Goal: Task Accomplishment & Management: Contribute content

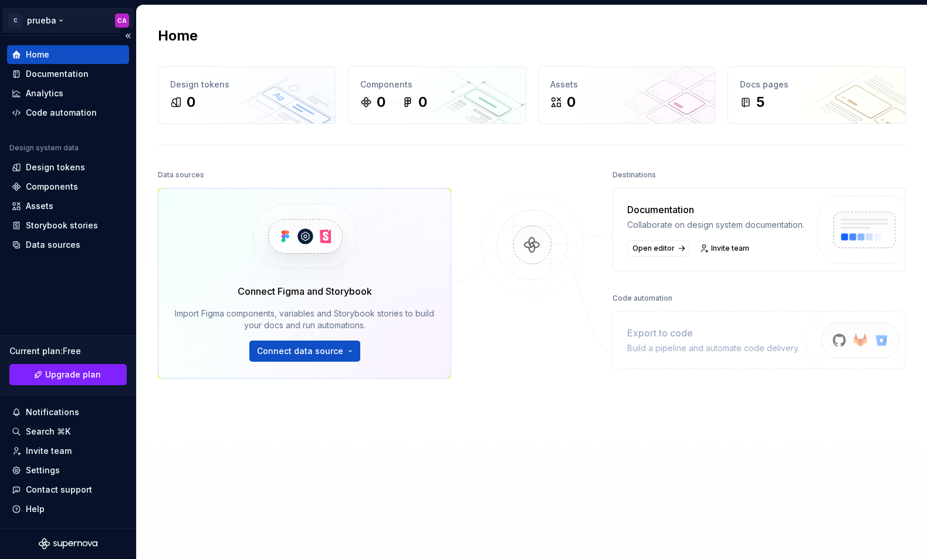
click at [124, 19] on html "C prueba CA Home Documentation Analytics Code automation Design system data Des…" at bounding box center [463, 279] width 927 height 559
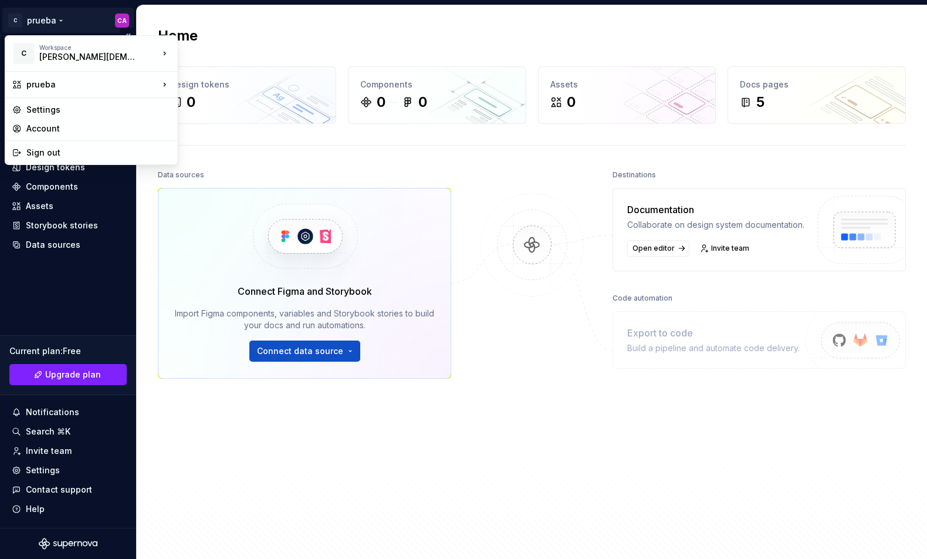
click at [124, 19] on html "C prueba CA Home Documentation Analytics Code automation Design system data Des…" at bounding box center [463, 279] width 927 height 559
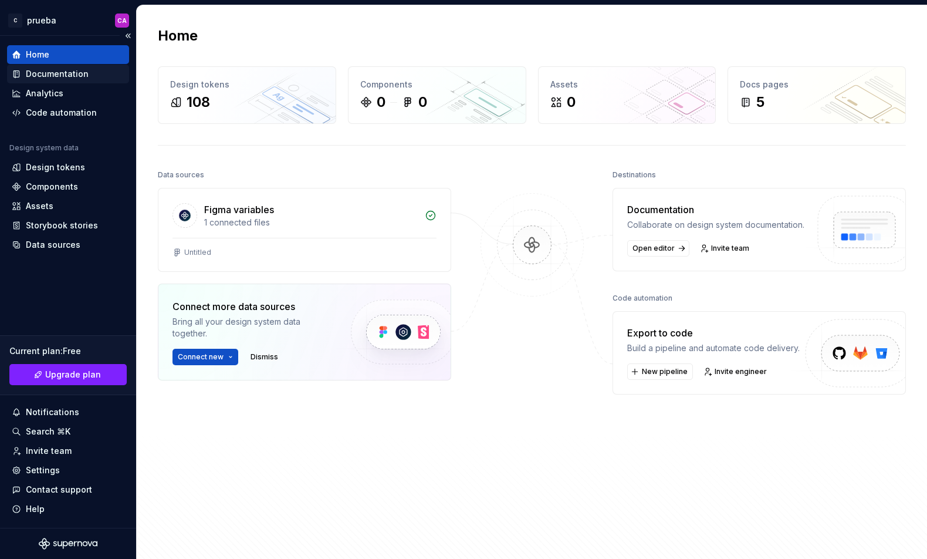
click at [58, 77] on div "Documentation" at bounding box center [57, 74] width 63 height 12
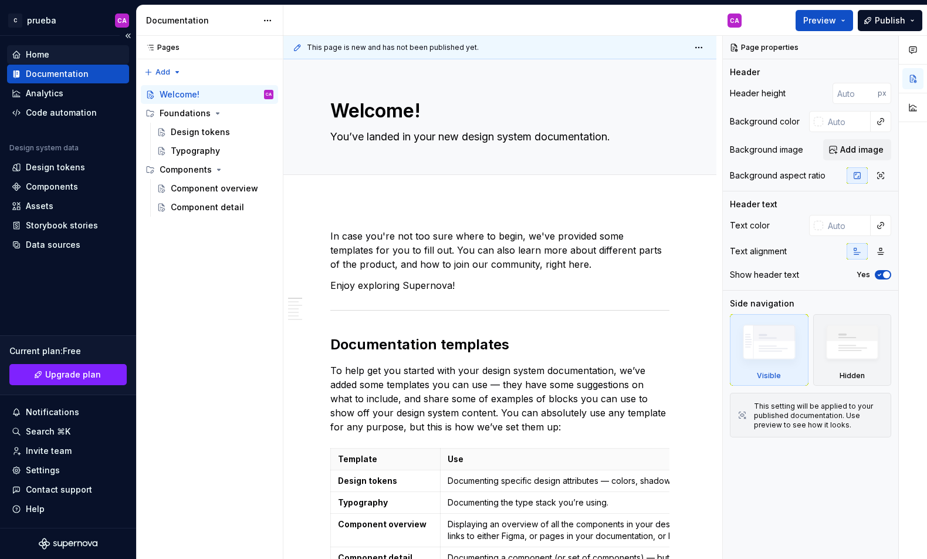
click at [53, 45] on div "Home" at bounding box center [68, 54] width 122 height 19
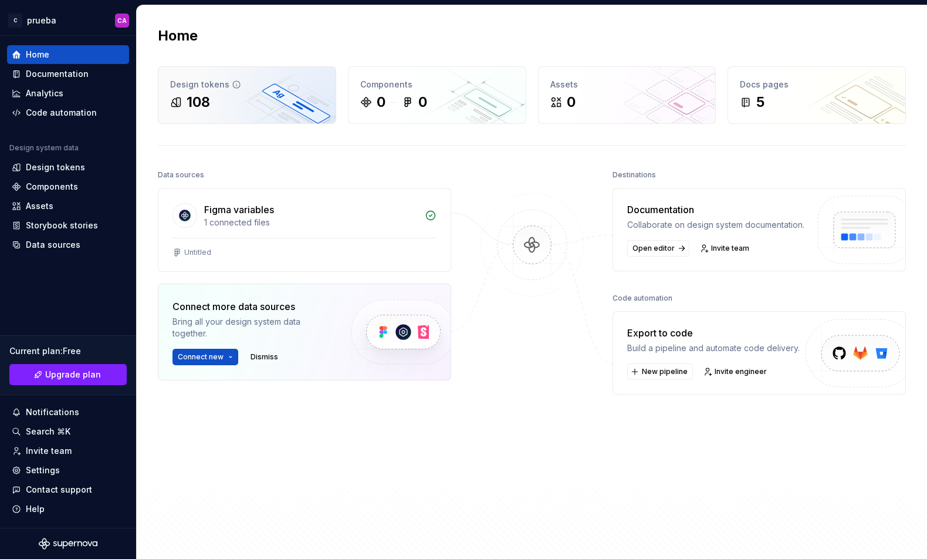
click at [286, 99] on div "108" at bounding box center [247, 102] width 154 height 19
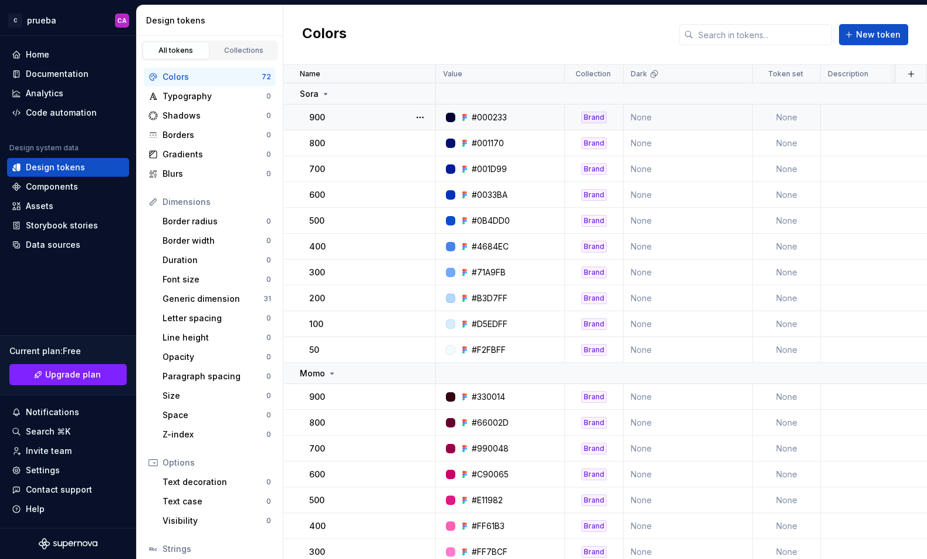
click at [790, 115] on td "None" at bounding box center [787, 117] width 68 height 26
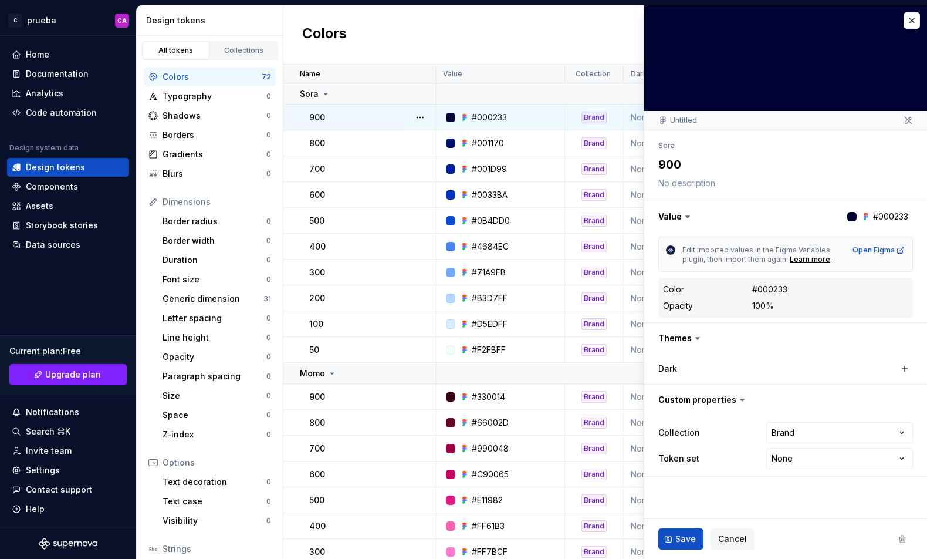
type textarea "*"
click at [856, 428] on html "C prueba CA Home Documentation Analytics Code automation Design system data Des…" at bounding box center [463, 279] width 927 height 559
select select "**********"
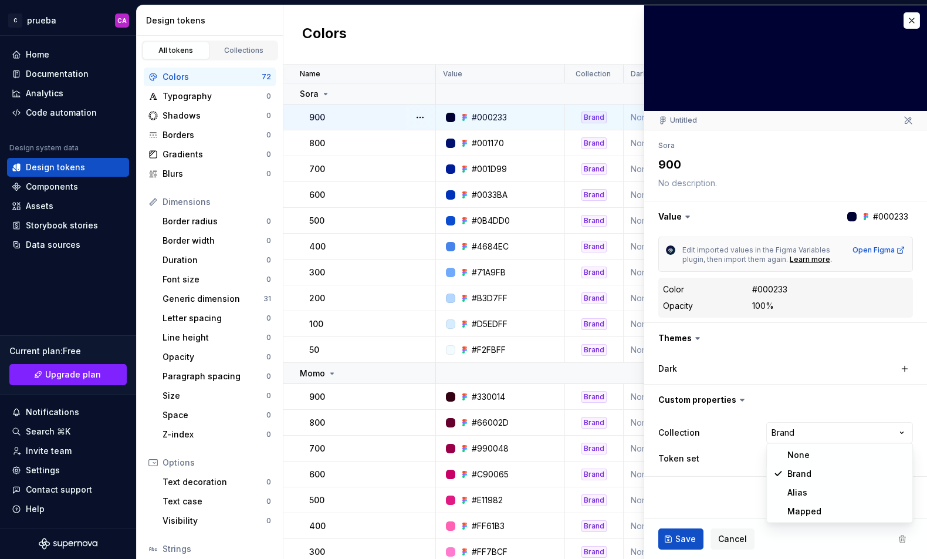
type textarea "*"
click at [815, 428] on html "C prueba CA Home Documentation Analytics Code automation Design system data Des…" at bounding box center [463, 279] width 927 height 559
select select "**********"
click at [733, 535] on span "Cancel" at bounding box center [732, 539] width 29 height 12
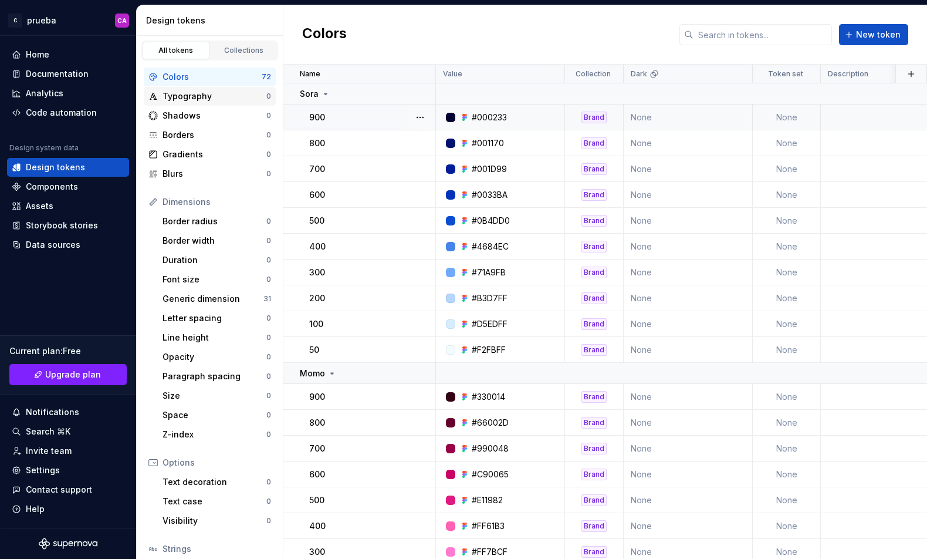
click at [210, 95] on div "Typography" at bounding box center [215, 96] width 104 height 12
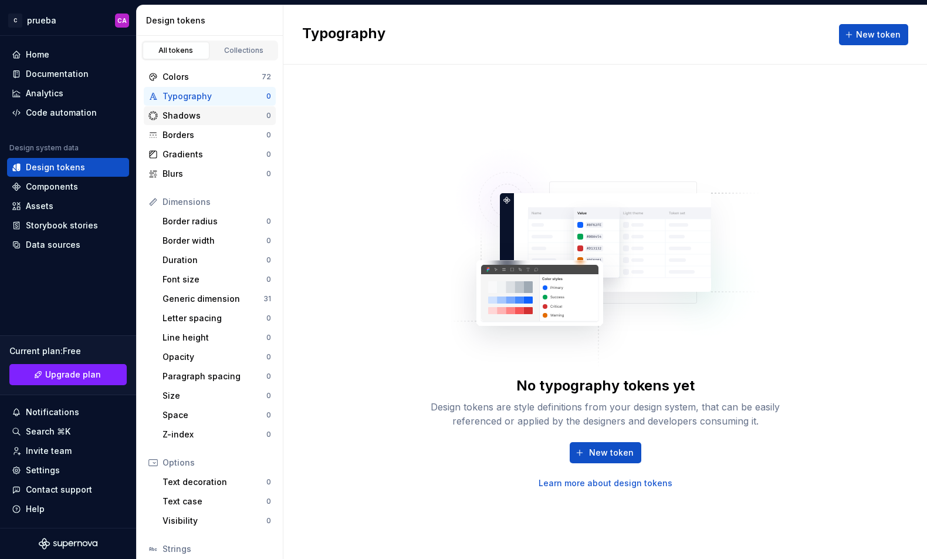
click at [208, 111] on div "Shadows" at bounding box center [215, 116] width 104 height 12
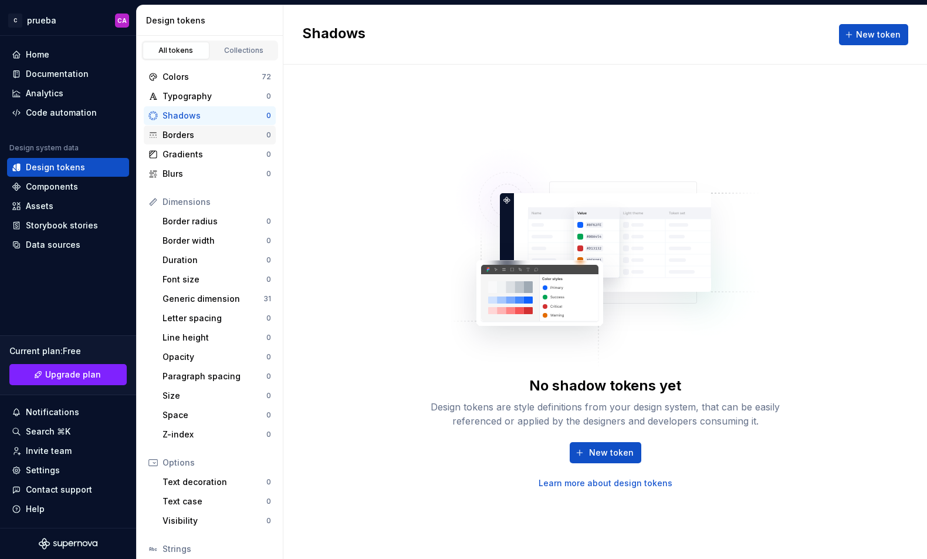
click at [210, 131] on div "Borders" at bounding box center [215, 135] width 104 height 12
click at [241, 50] on div "Collections" at bounding box center [244, 50] width 59 height 9
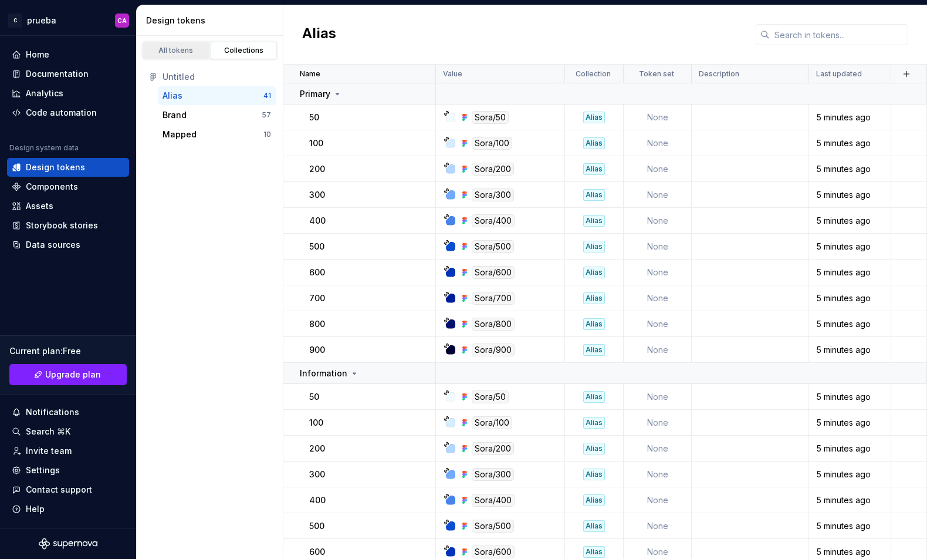
click at [178, 46] on div "All tokens" at bounding box center [176, 50] width 59 height 9
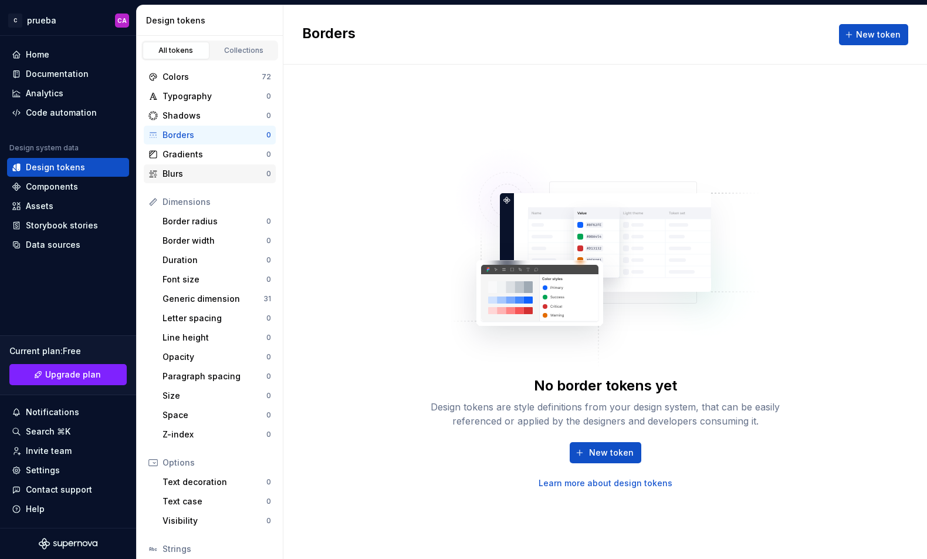
click at [194, 179] on div "Blurs 0" at bounding box center [210, 173] width 132 height 19
click at [198, 155] on div "Gradients" at bounding box center [215, 155] width 104 height 12
click at [201, 136] on div "Borders" at bounding box center [215, 135] width 104 height 12
click at [611, 480] on link "Learn more about design tokens" at bounding box center [606, 483] width 134 height 12
click at [630, 451] on span "New token" at bounding box center [611, 453] width 45 height 12
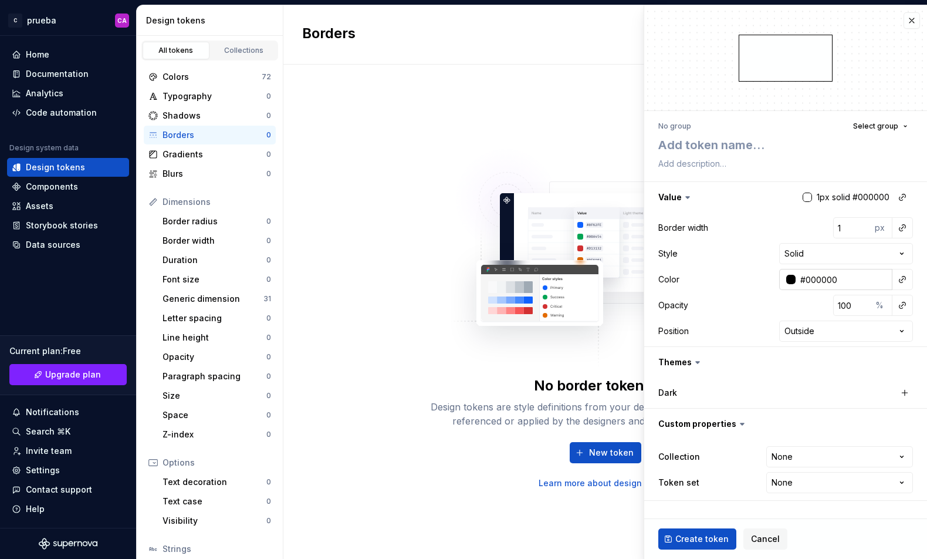
click at [852, 280] on input "#000000" at bounding box center [844, 279] width 97 height 21
type textarea "*"
click at [899, 278] on button "button" at bounding box center [903, 279] width 16 height 16
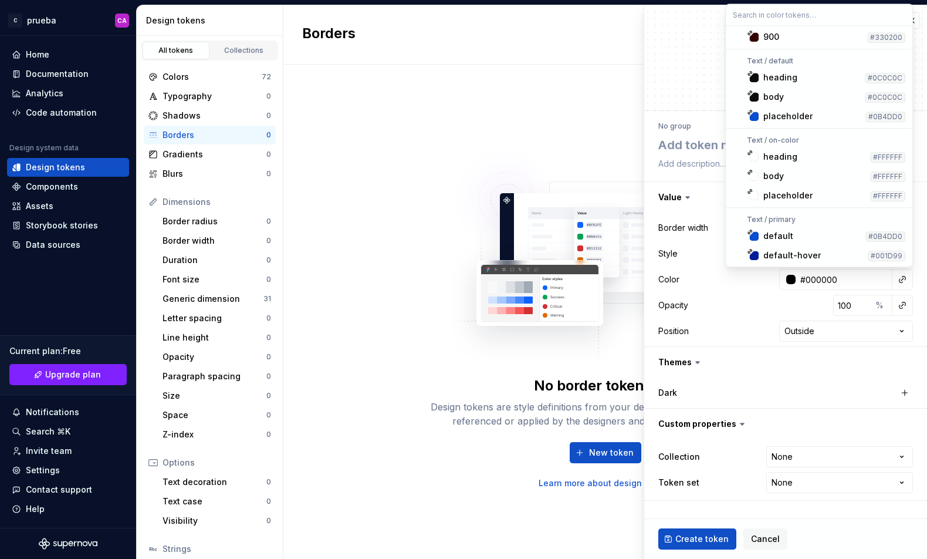
scroll to position [1367, 0]
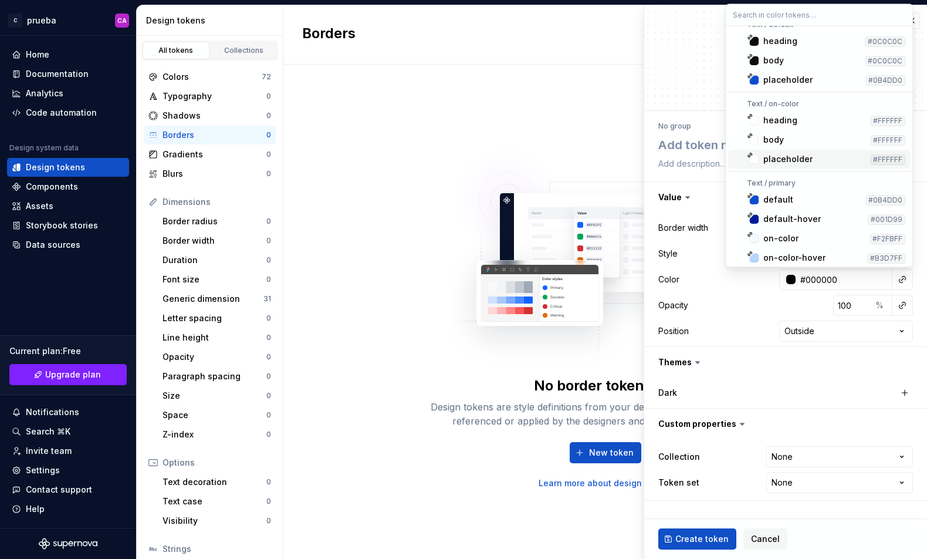
click at [583, 148] on html "C prueba CA Home Documentation Analytics Code automation Design system data Des…" at bounding box center [463, 279] width 927 height 559
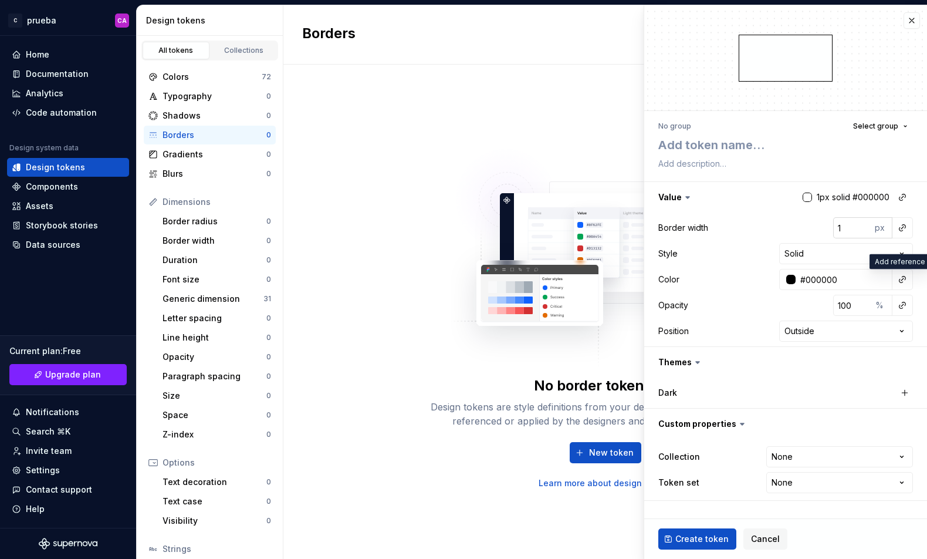
click at [871, 231] on input "1" at bounding box center [853, 227] width 38 height 21
type input "2"
type textarea "*"
type input "1"
click at [809, 197] on div at bounding box center [807, 197] width 9 height 9
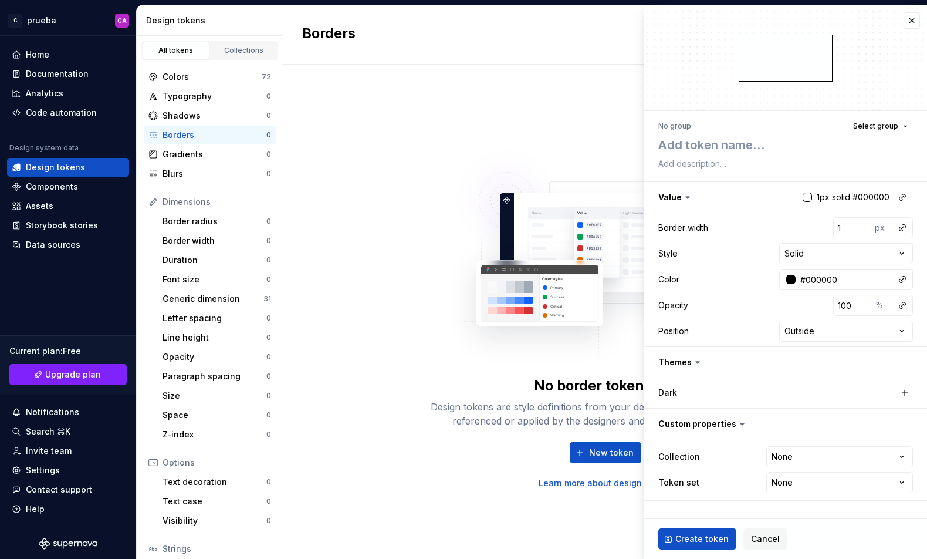
click at [809, 197] on div at bounding box center [807, 197] width 9 height 9
click at [885, 195] on button "button" at bounding box center [786, 197] width 283 height 31
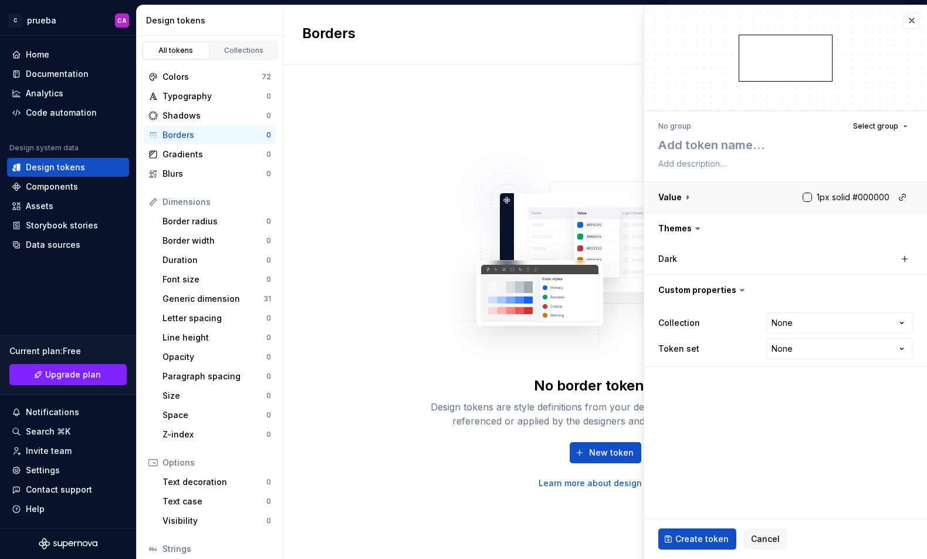
click at [885, 195] on button "button" at bounding box center [786, 197] width 283 height 31
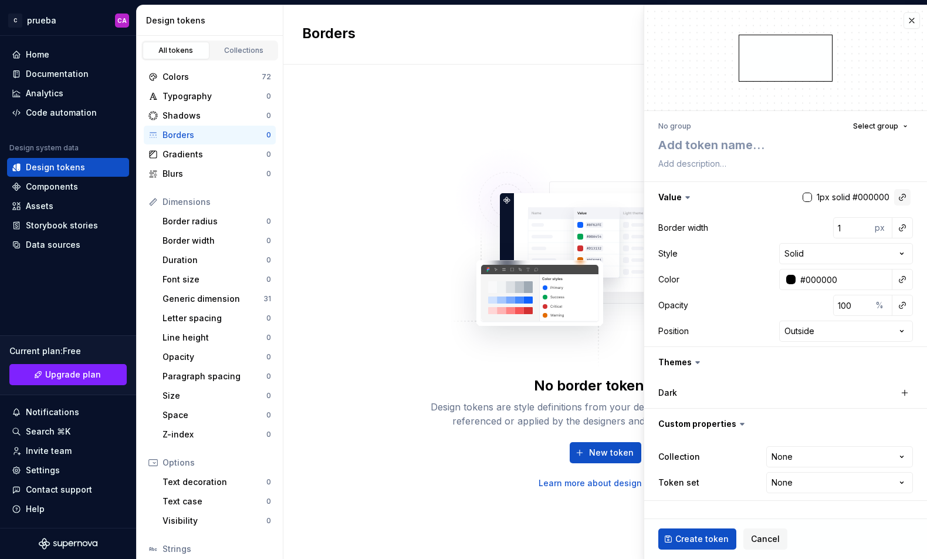
click at [904, 195] on button "button" at bounding box center [903, 197] width 16 height 16
click at [865, 172] on html "C prueba CA Home Documentation Analytics Code automation Design system data Des…" at bounding box center [463, 279] width 927 height 559
click at [737, 143] on textarea at bounding box center [783, 144] width 255 height 21
type textarea "*"
type textarea "i"
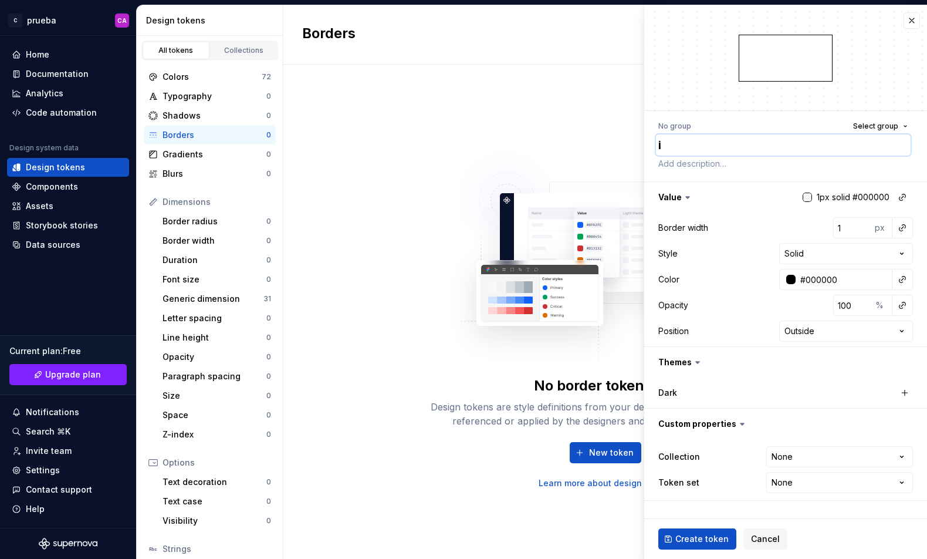
type textarea "*"
type textarea "iN"
type textarea "*"
type textarea "iNP"
type textarea "*"
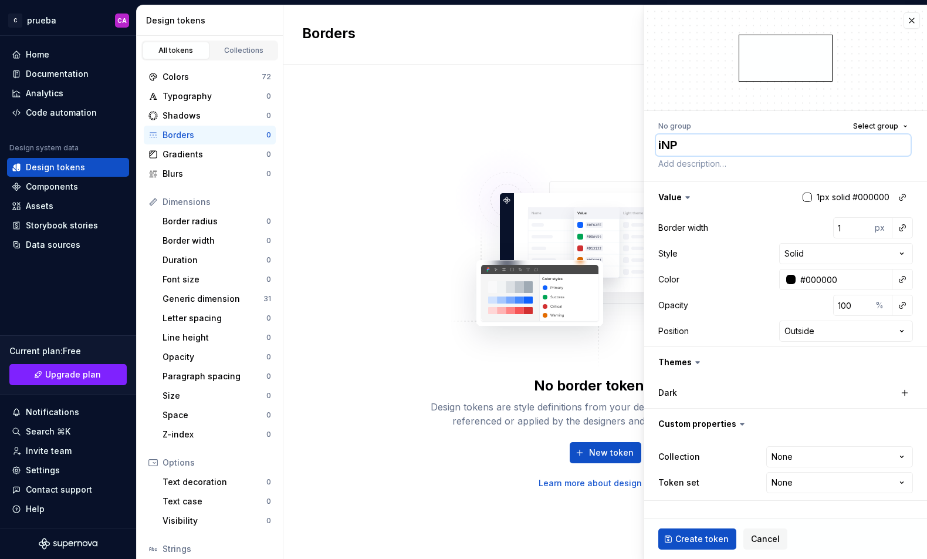
type textarea "iNPU"
type textarea "*"
type textarea "iNPUT"
type textarea "*"
type textarea "iNPU"
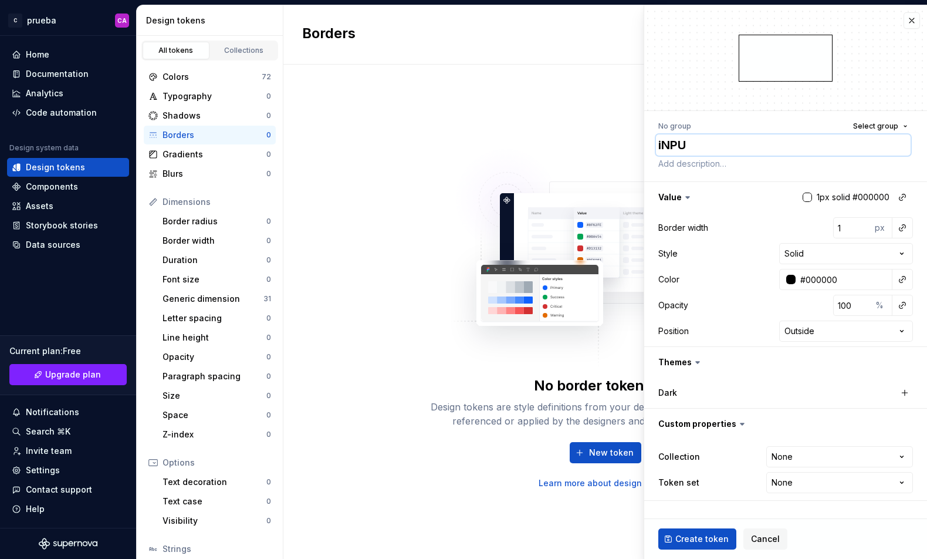
type textarea "*"
type textarea "iNP"
type textarea "*"
type textarea "iN"
type textarea "*"
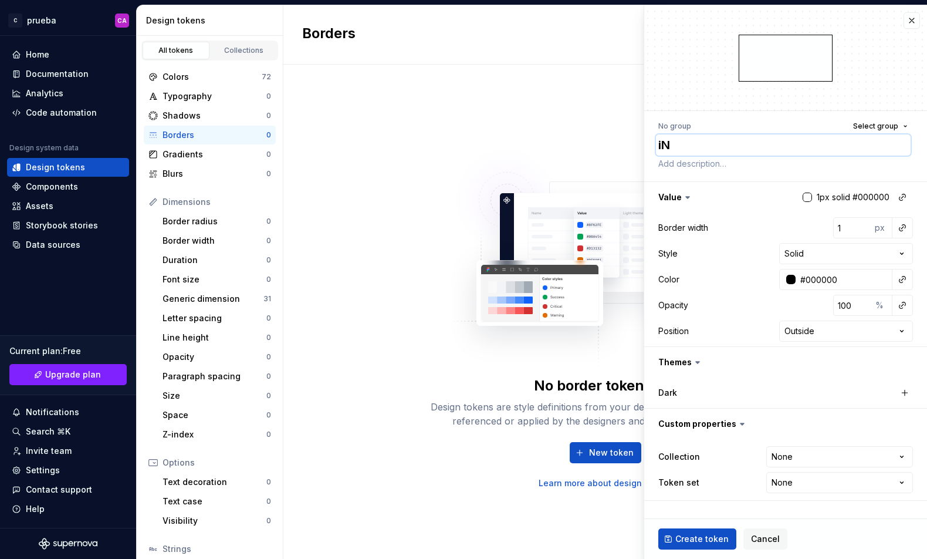
type textarea "i"
type textarea "*"
type textarea "I"
type textarea "*"
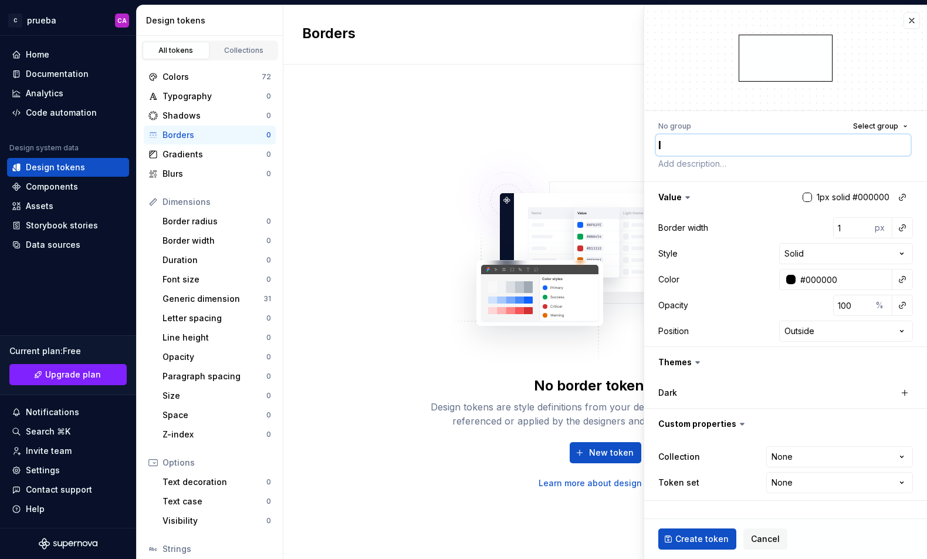
type textarea "In"
type textarea "*"
type textarea "Inp"
type textarea "*"
type textarea "Inpu"
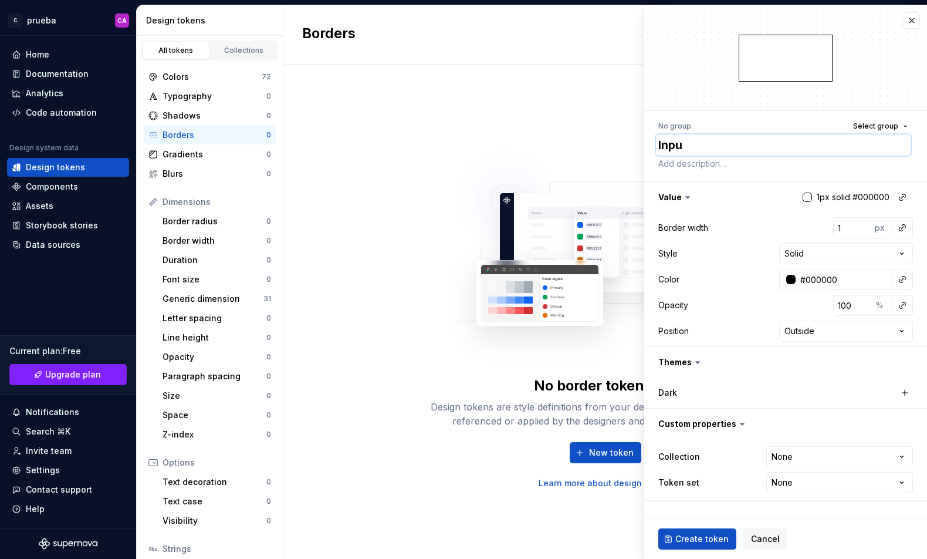
type textarea "*"
type textarea "Input"
type textarea "*"
type textarea "Input"
type textarea "*"
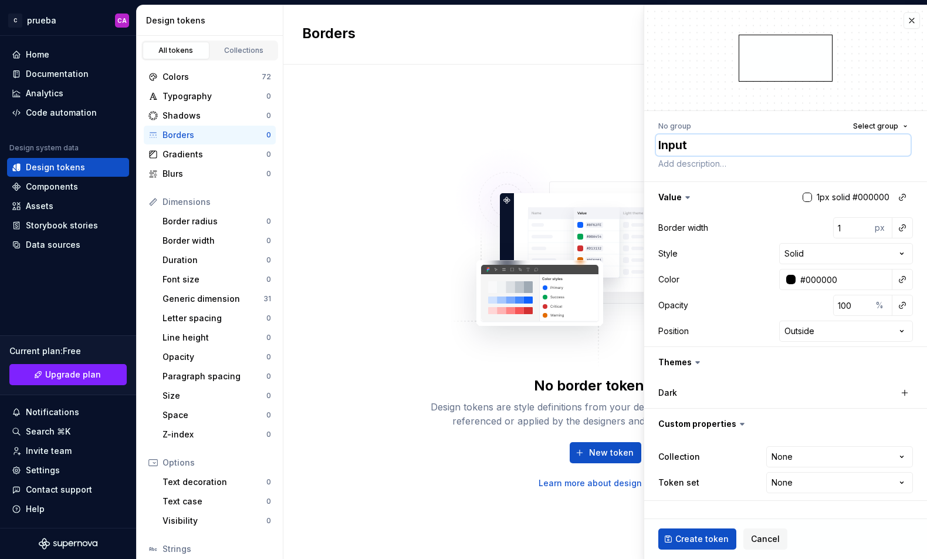
type textarea "Input o"
type textarea "*"
type textarea "Input ou"
type textarea "*"
type textarea "Input out"
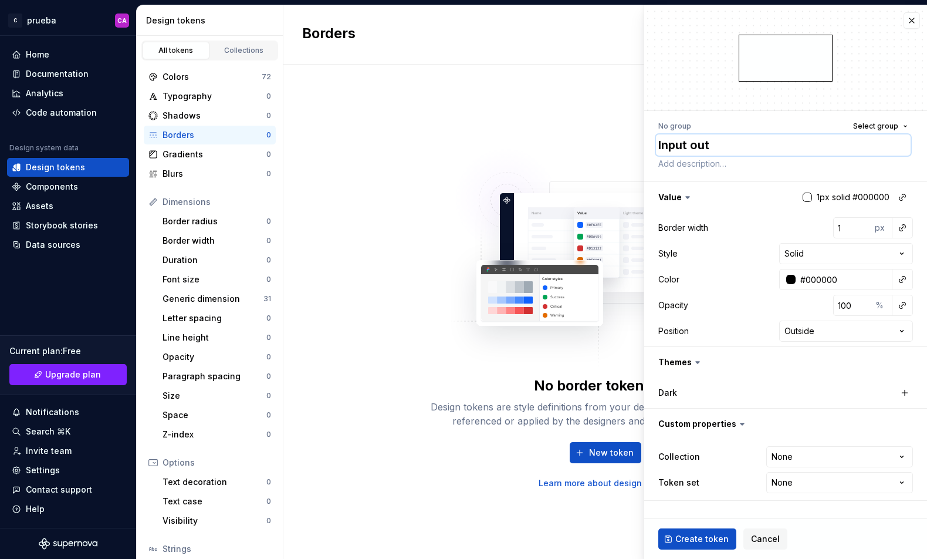
type textarea "*"
type textarea "Input outl"
type textarea "*"
type textarea "Input outlin"
type textarea "*"
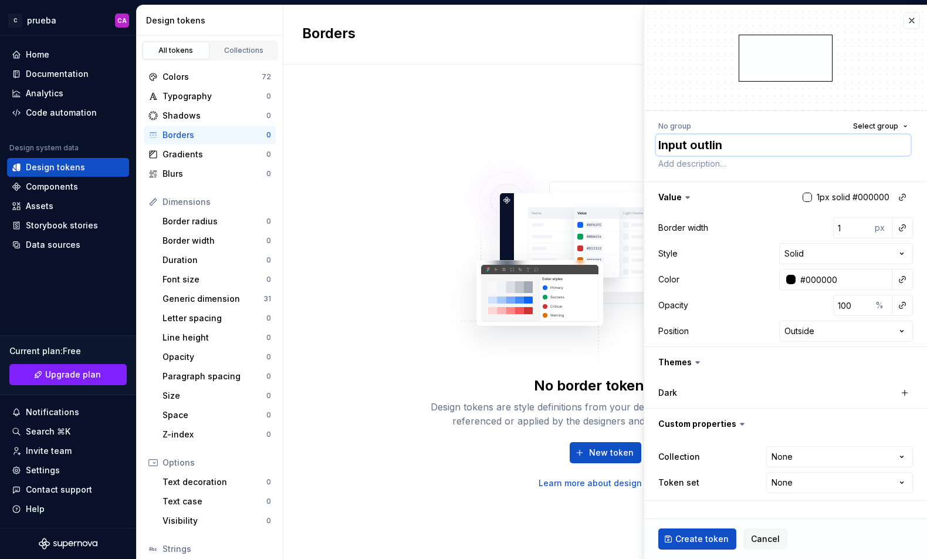
type textarea "Input outline"
type textarea "*"
type textarea "Input outlin"
type textarea "*"
type textarea "Input outli"
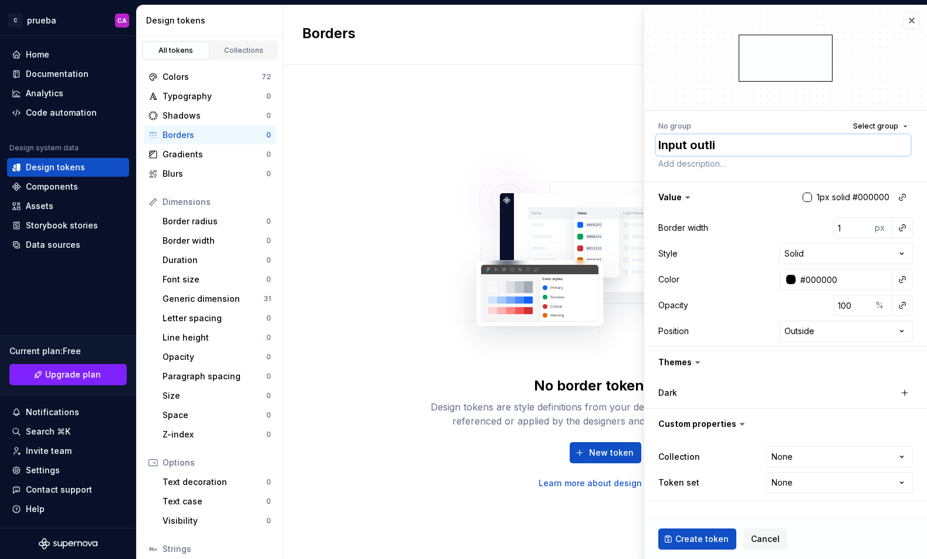
type textarea "*"
type textarea "Input outl"
type textarea "*"
type textarea "Input out"
type textarea "*"
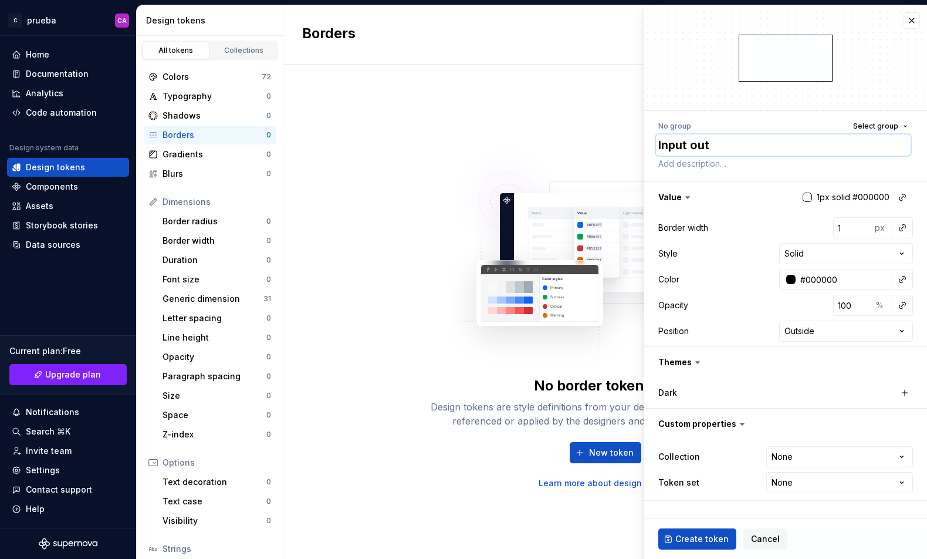
type textarea "Input ou"
type textarea "*"
type textarea "Input o"
type textarea "*"
type textarea "Input"
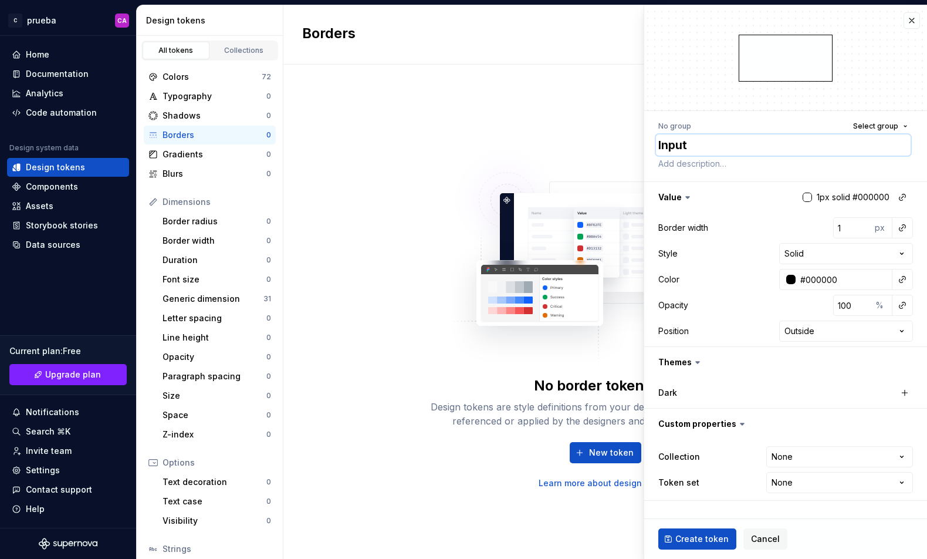
type textarea "*"
type textarea "Input"
click at [889, 127] on span "Select group" at bounding box center [875, 126] width 45 height 9
click at [708, 147] on textarea "Input" at bounding box center [783, 144] width 255 height 21
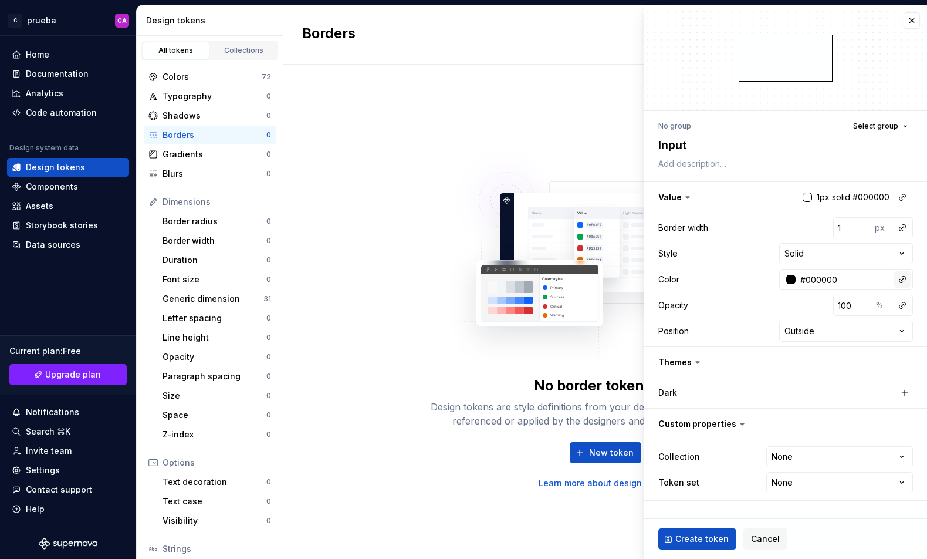
click at [901, 279] on button "button" at bounding box center [903, 279] width 16 height 16
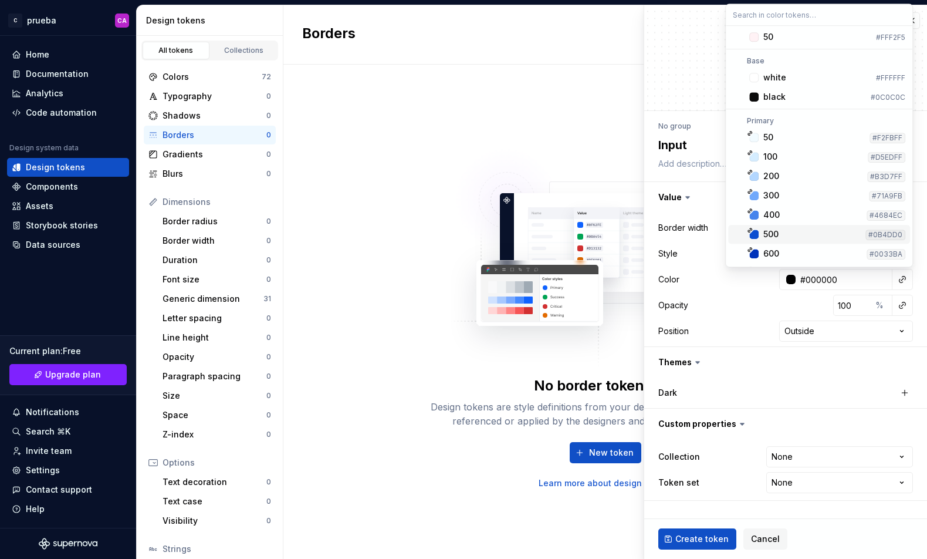
scroll to position [635, 0]
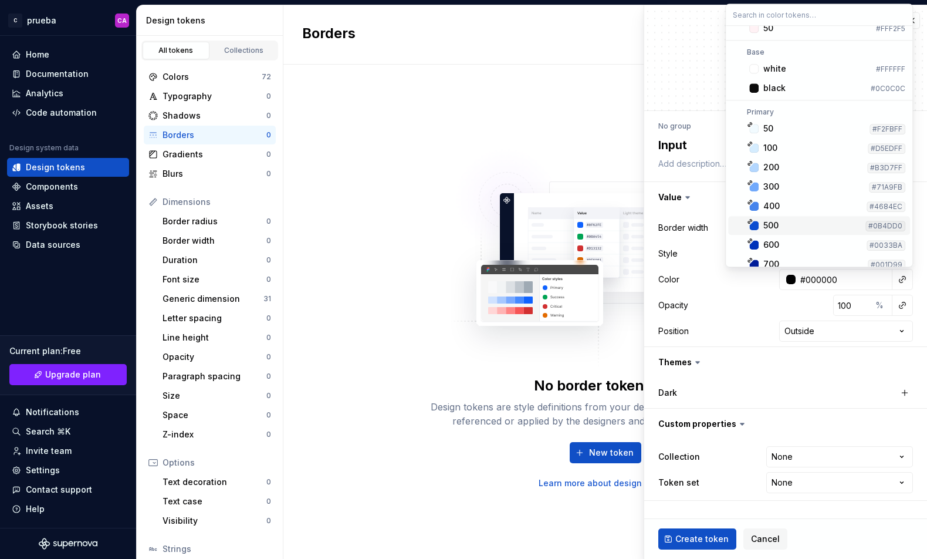
click at [863, 221] on span "500 #0B4DD0" at bounding box center [819, 225] width 182 height 19
type textarea "*"
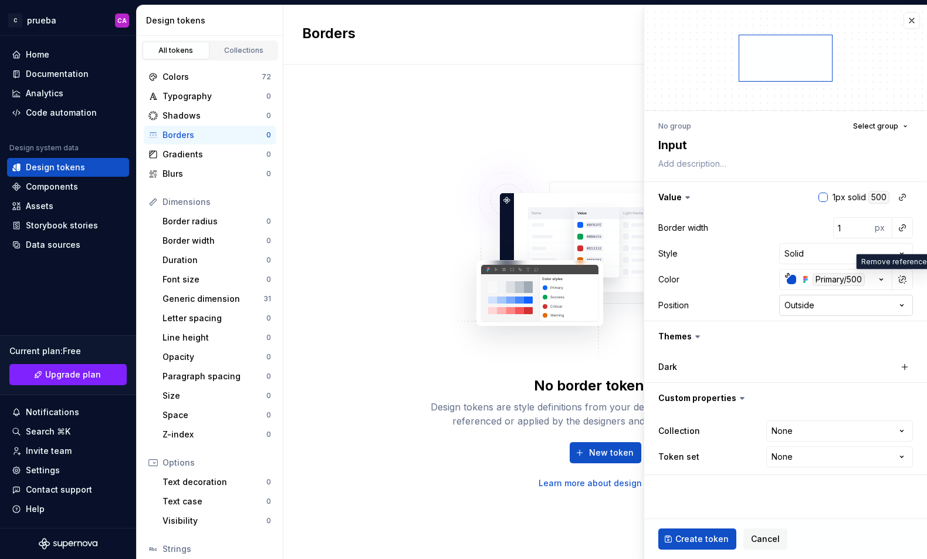
click at [892, 302] on html "C prueba CA Home Documentation Analytics Code automation Design system data Des…" at bounding box center [463, 279] width 927 height 559
select select "******"
type textarea "*"
click at [817, 434] on html "C prueba CA Home Documentation Analytics Code automation Design system data Des…" at bounding box center [463, 279] width 927 height 559
select select "**********"
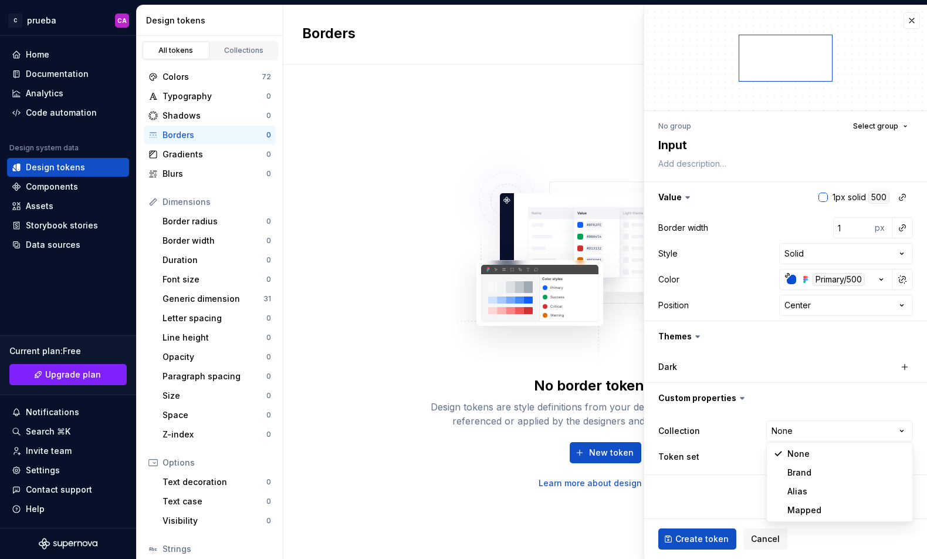
type textarea "*"
click at [817, 460] on html "C prueba CA Home Documentation Analytics Code automation Design system data Des…" at bounding box center [463, 279] width 927 height 559
click at [748, 470] on html "C prueba CA Home Documentation Analytics Code automation Design system data Des…" at bounding box center [463, 279] width 927 height 559
click at [816, 458] on html "C prueba CA Home Documentation Analytics Code automation Design system data Des…" at bounding box center [463, 279] width 927 height 559
select select "**********"
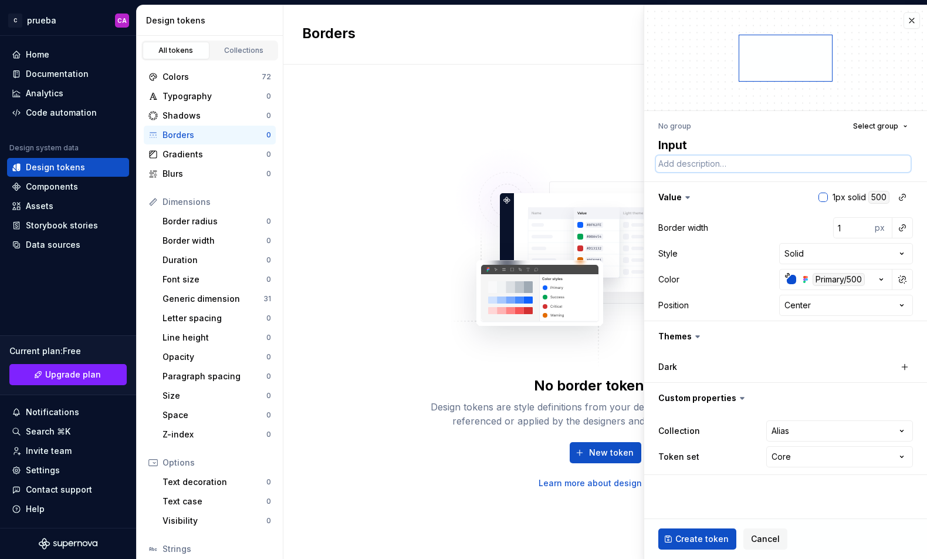
click at [746, 163] on textarea at bounding box center [783, 164] width 255 height 16
type textarea "*"
type textarea "E"
type textarea "*"
type textarea "Es"
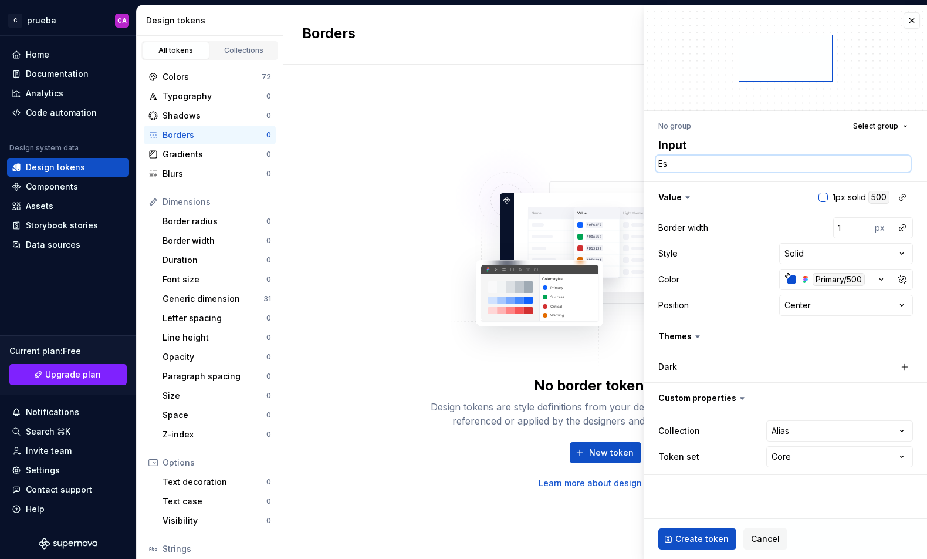
type textarea "*"
type textarea "Est"
type textarea "*"
type textarea "Este"
type textarea "*"
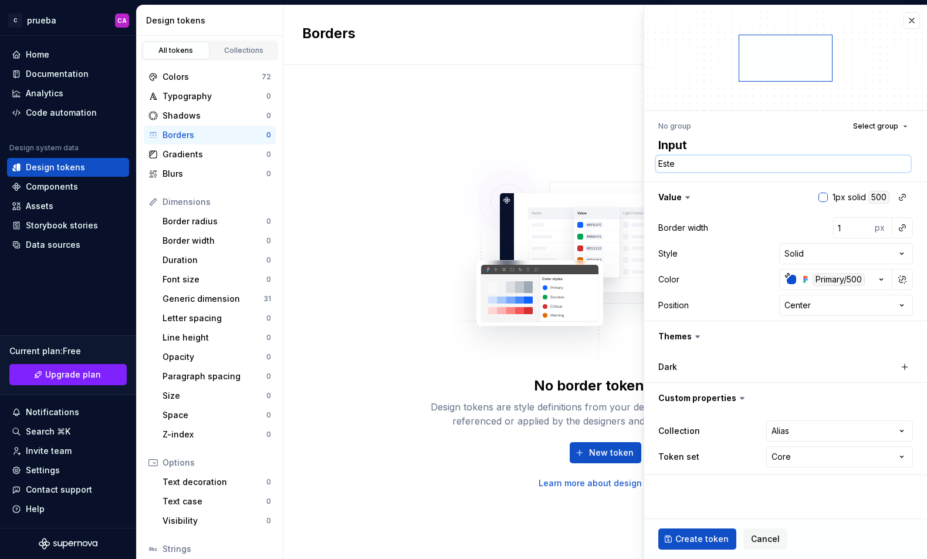
type textarea "Este"
type textarea "*"
type textarea "Este e"
type textarea "*"
type textarea "Este es"
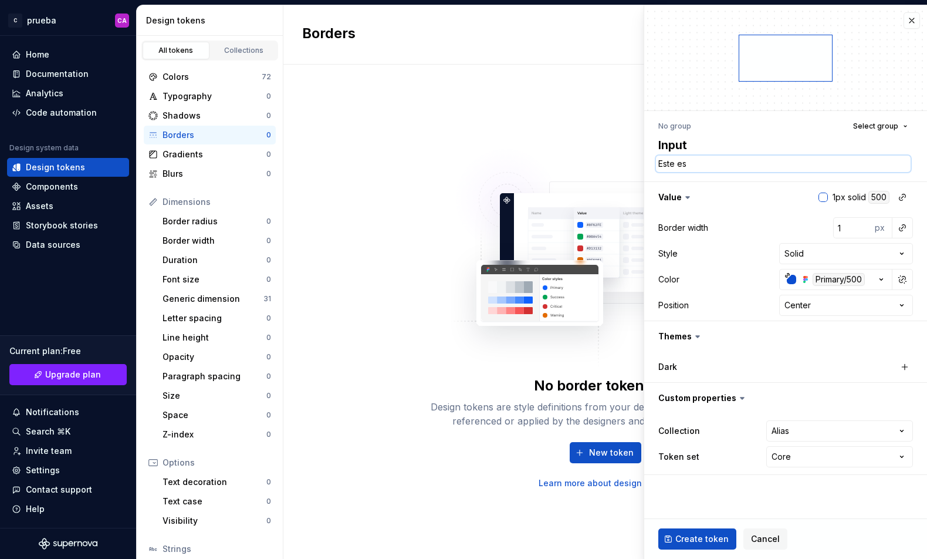
type textarea "*"
type textarea "Este es"
type textarea "*"
type textarea "Este es u"
type textarea "*"
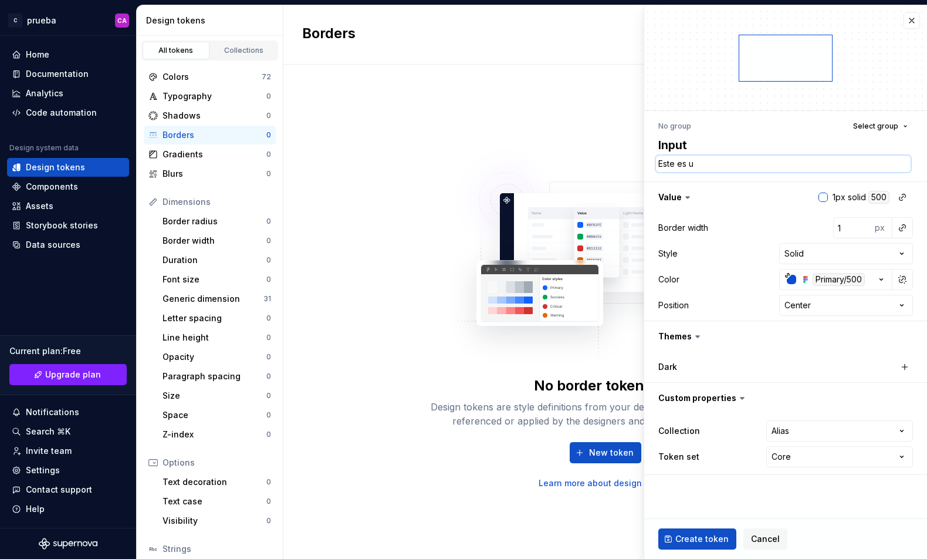
type textarea "Este es un"
type textarea "*"
type textarea "Este es un"
type textarea "*"
type textarea "Este es un t"
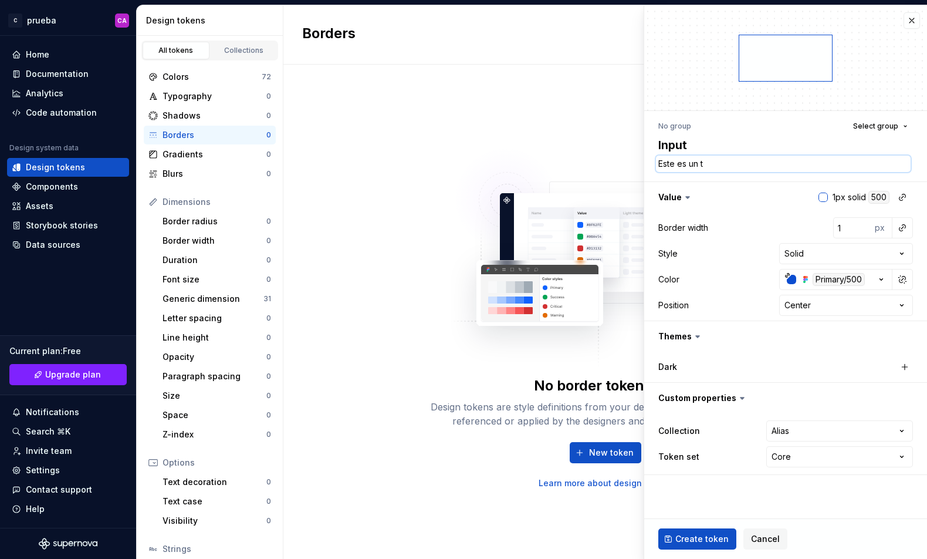
type textarea "*"
type textarea "Este es un to"
type textarea "*"
type textarea "Este es un tok"
type textarea "*"
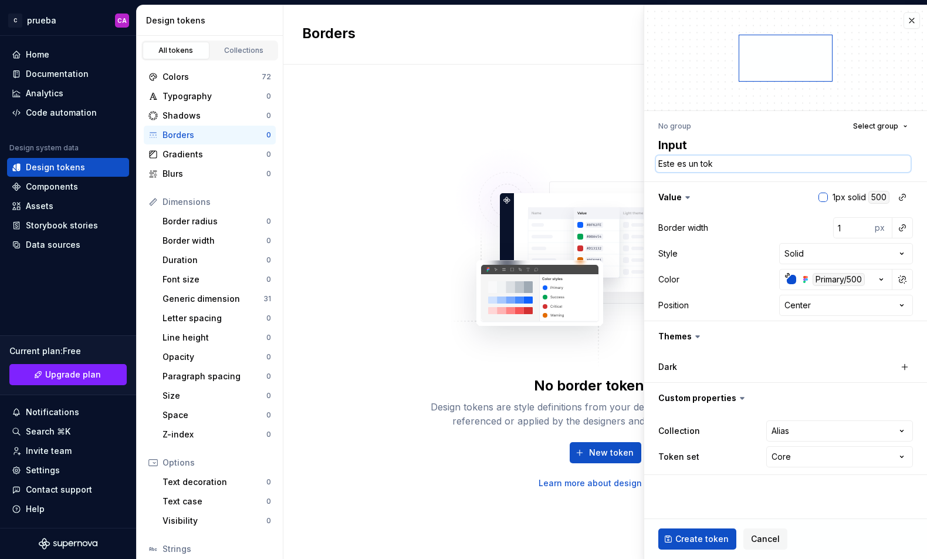
type textarea "Este es un toke"
type textarea "*"
type textarea "Este es un token"
type textarea "*"
type textarea "Este es un token"
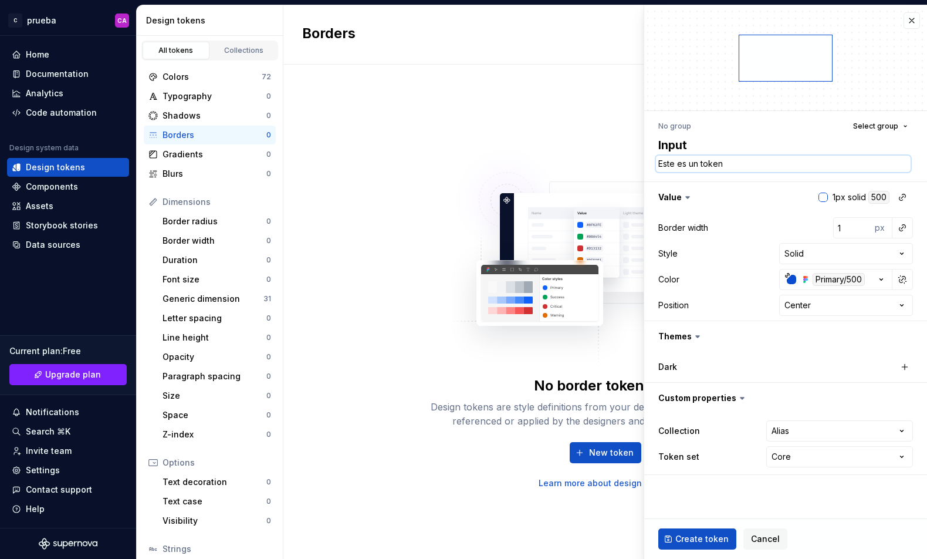
type textarea "*"
type textarea "Este es un token d"
type textarea "*"
type textarea "Este es un token de"
type textarea "*"
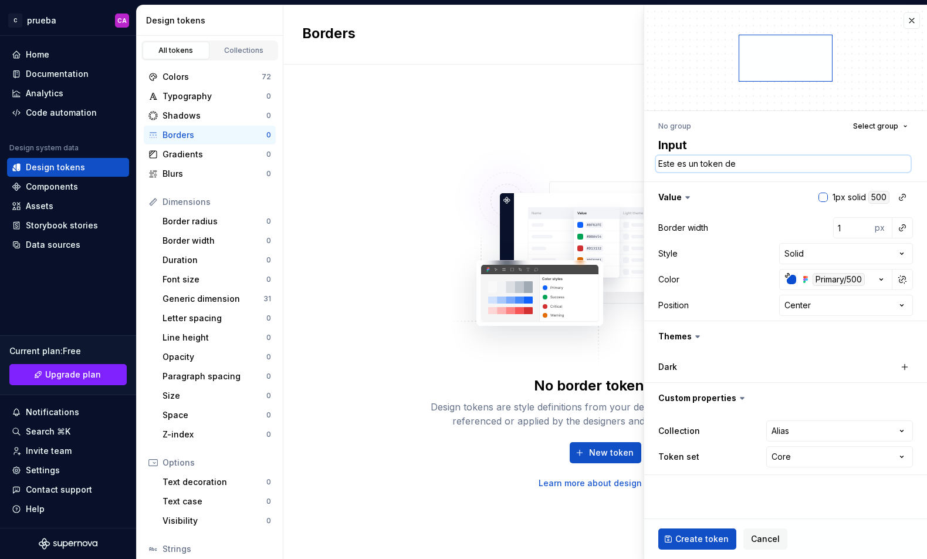
type textarea "Este es un token de"
type textarea "*"
type textarea "Este es un token de p"
type textarea "*"
type textarea "Este es un token de pr"
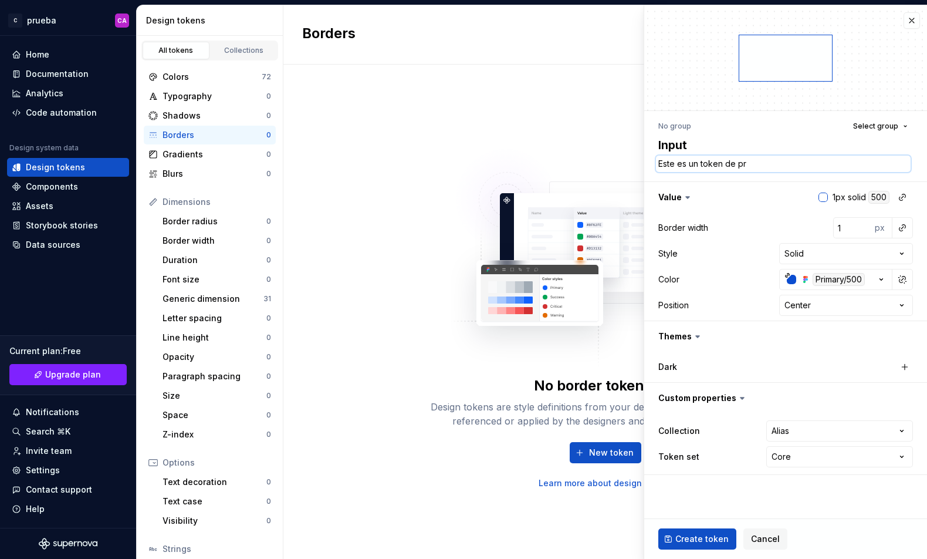
type textarea "*"
type textarea "Este es un token de pru"
type textarea "*"
type textarea "Este es un token [PERSON_NAME]"
type textarea "*"
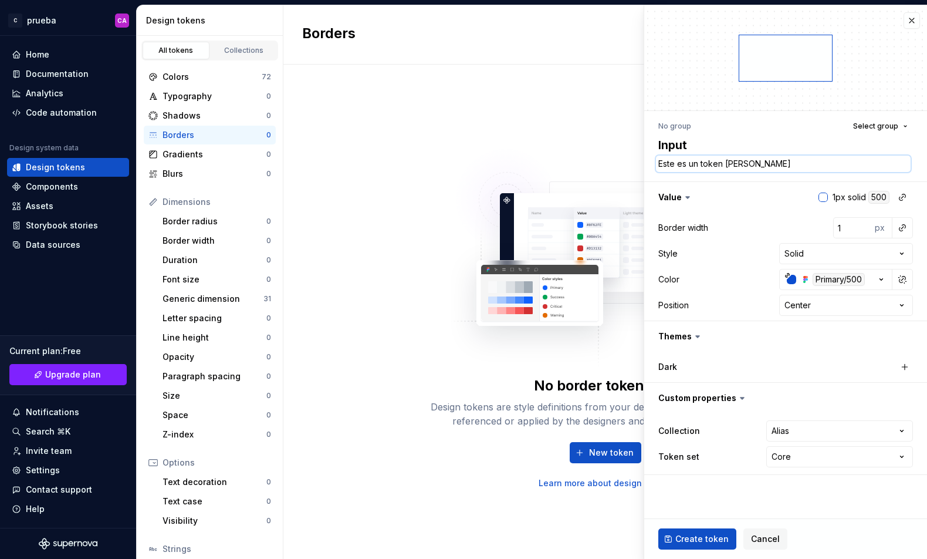
type textarea "Este es un token de prueb"
type textarea "*"
type textarea "Este es un token de prueba"
type textarea "*"
type textarea "Este es un token de prueba"
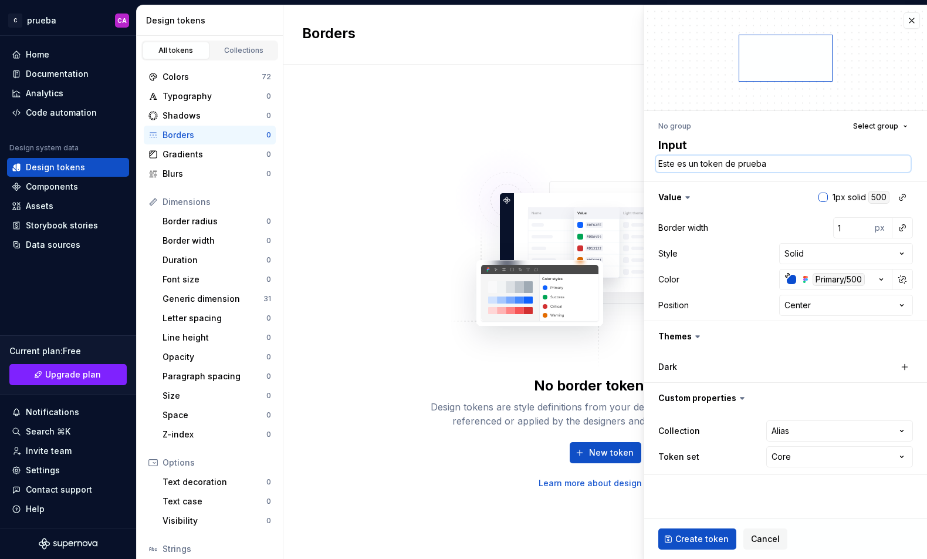
type textarea "*"
type textarea "Este es un token de prueba d"
type textarea "*"
type textarea "Este es un token de prueba de"
type textarea "*"
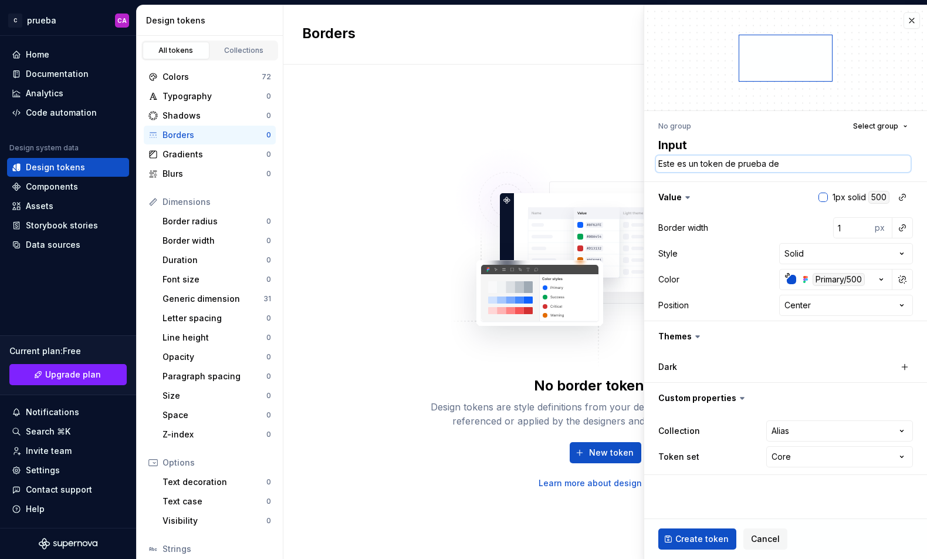
type textarea "Este es un token de prueba des"
type textarea "*"
type textarea "Este es un token de prueba desd"
type textarea "*"
type textarea "Este es un token de prueba desde"
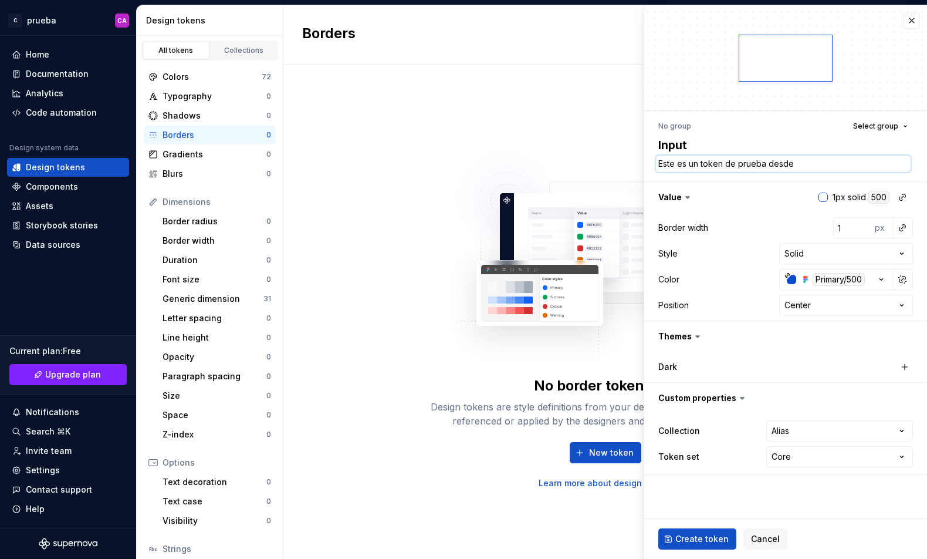
type textarea "*"
type textarea "Este es un token de prueba desde"
type textarea "*"
type textarea "Este es un token de prueba desde S"
type textarea "*"
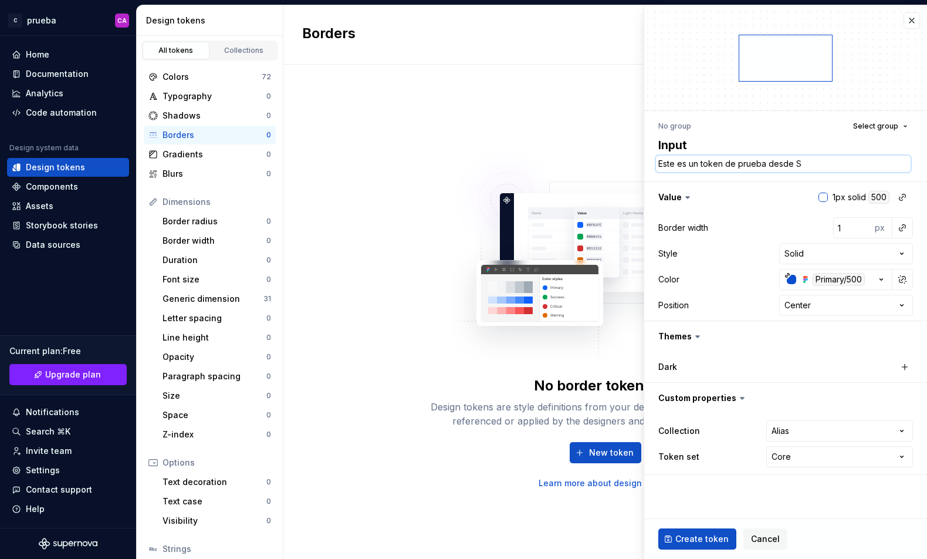
type textarea "Este es un token de prueba desde Su"
type textarea "*"
type textarea "Este es un token de prueba desde Sup"
type textarea "*"
type textarea "Este es un token de prueba desde Supe"
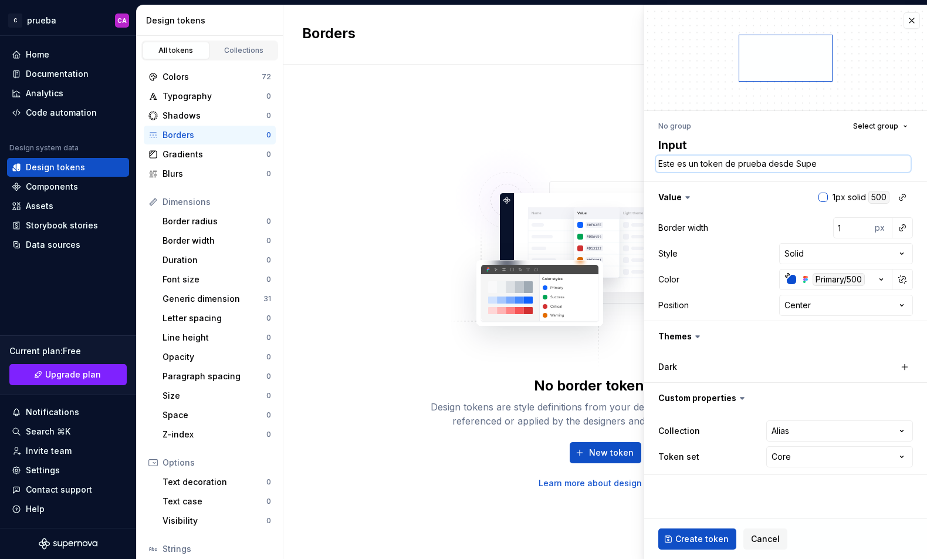
type textarea "*"
type textarea "Este es un token de prueba desde Super"
type textarea "*"
type textarea "Este es un token de prueba desde SuperN"
type textarea "*"
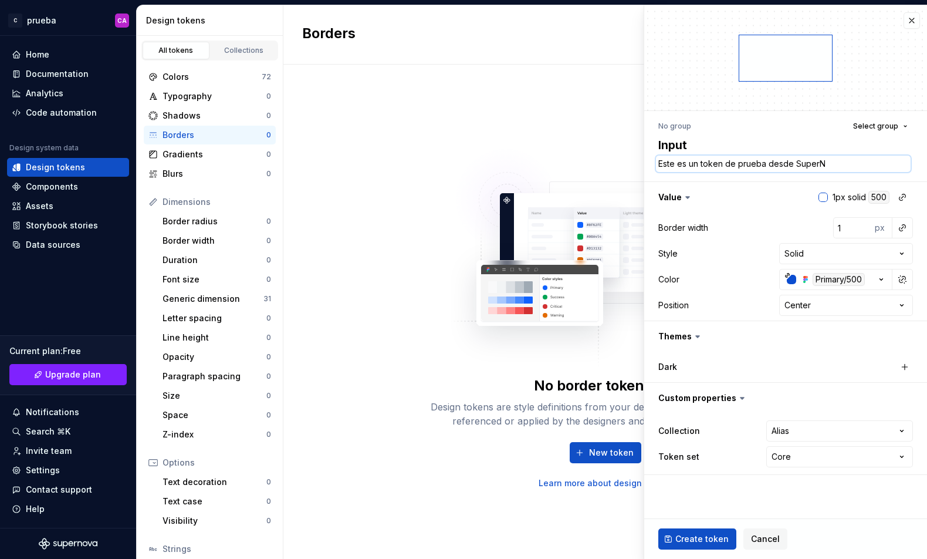
type textarea "Este es un token de prueba desde SuperNo"
type textarea "*"
type textarea "Este es un token de prueba desde SuperNov"
type textarea "*"
type textarea "Este es un token de prueba desde SuperNova"
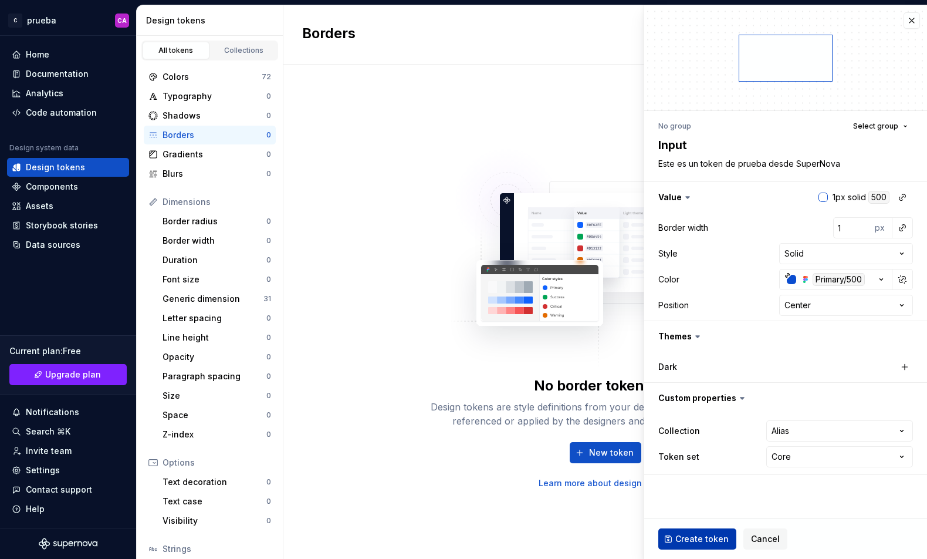
click at [714, 534] on span "Create token" at bounding box center [702, 539] width 53 height 12
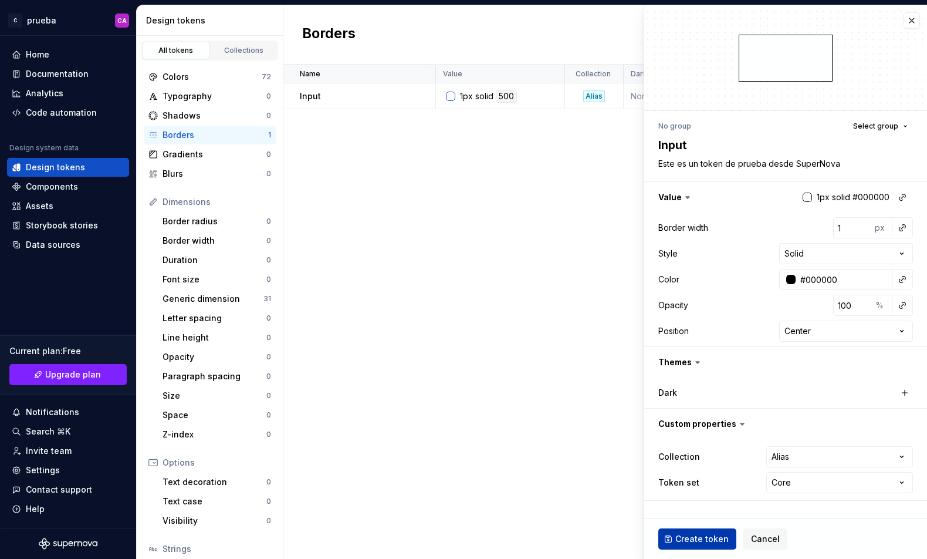
type textarea "*"
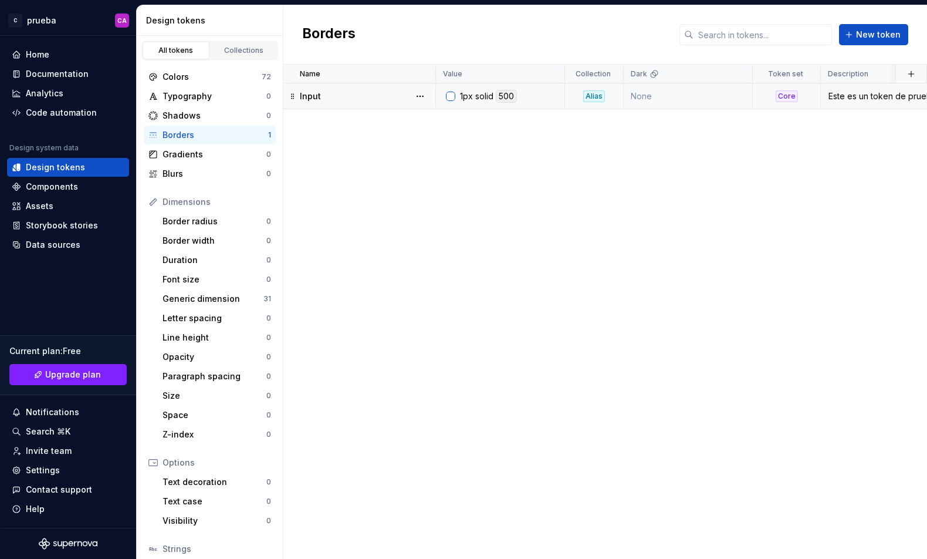
click at [507, 97] on div "500" at bounding box center [506, 96] width 21 height 13
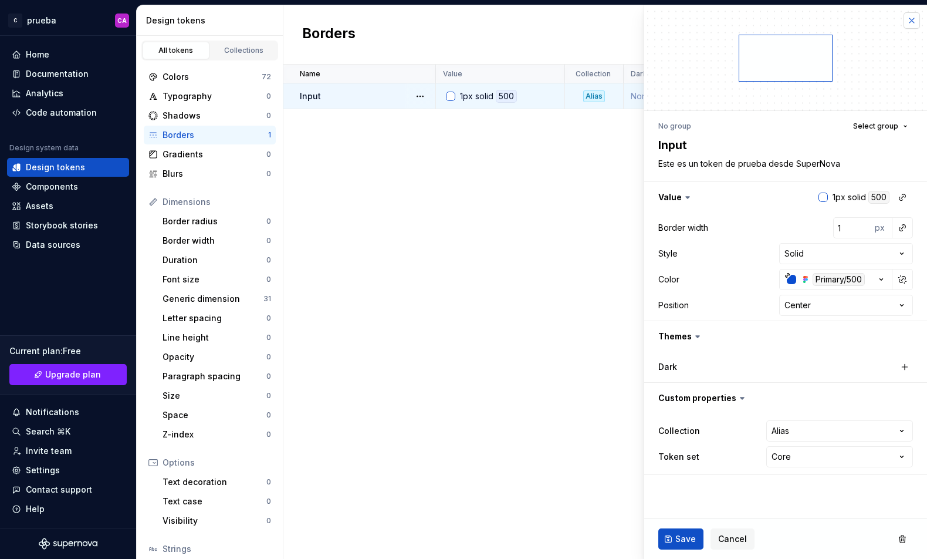
click at [913, 19] on button "button" at bounding box center [912, 20] width 16 height 16
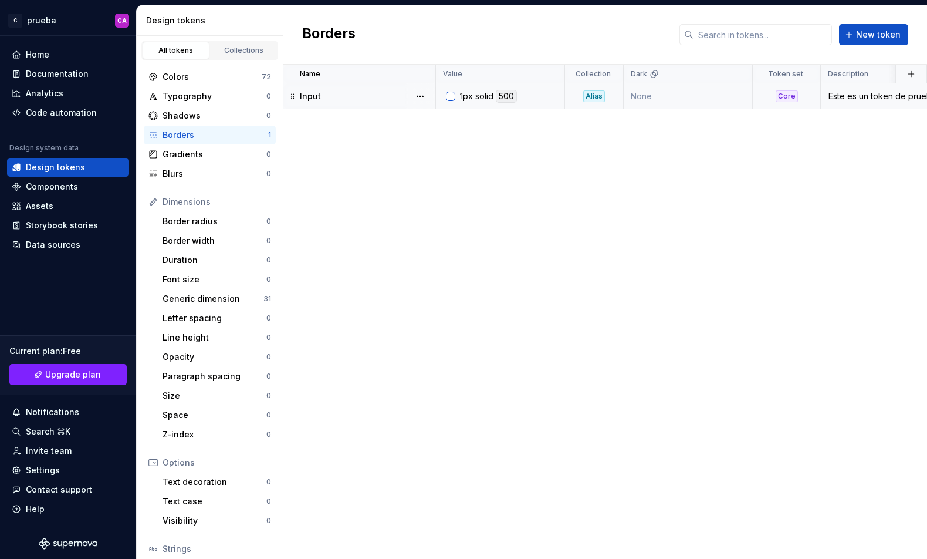
click at [508, 206] on div "Name Value Collection Dark Token set Description Last updated Input 1px solid 5…" at bounding box center [606, 312] width 644 height 494
